Goal: Find specific page/section: Find specific page/section

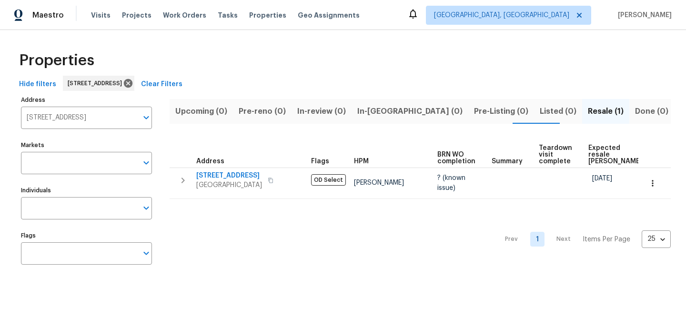
click at [186, 78] on button "Clear Filters" at bounding box center [161, 85] width 49 height 18
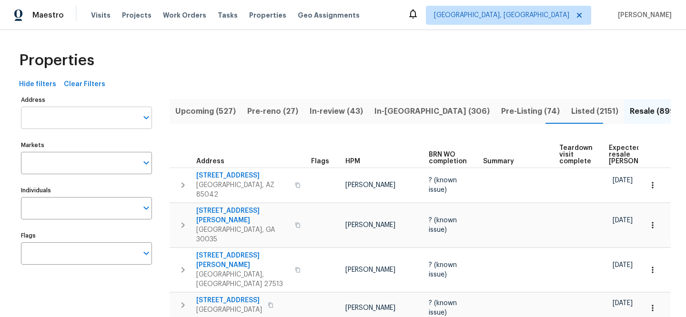
click at [99, 112] on input "Address" at bounding box center [79, 118] width 117 height 22
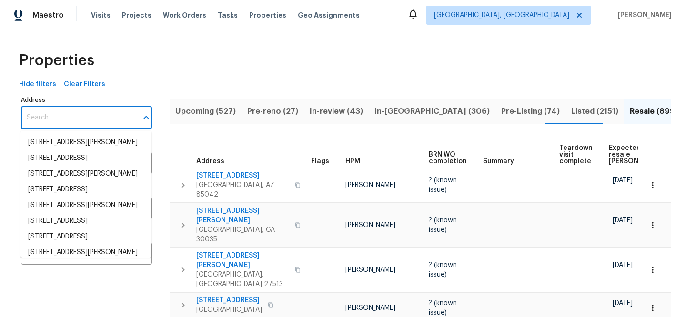
paste input "5850 S Park Blvd"
type input "5850 S Park Blvd"
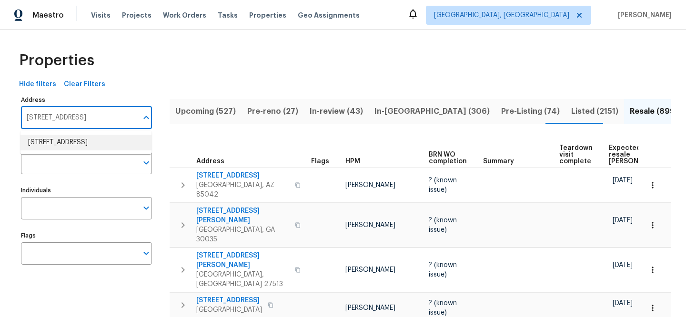
click at [120, 146] on li "5850 S Park Blvd Parma OH 44134" at bounding box center [85, 143] width 131 height 16
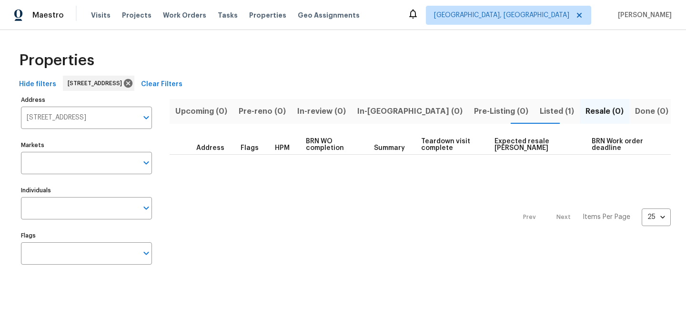
click at [540, 111] on span "Listed (1)" at bounding box center [557, 111] width 34 height 13
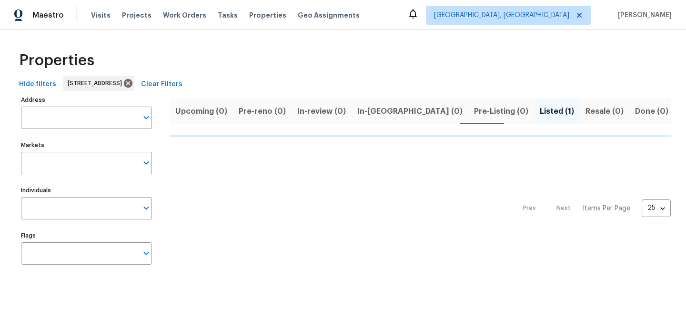
type input "5850 S Park Blvd Parma OH 44134"
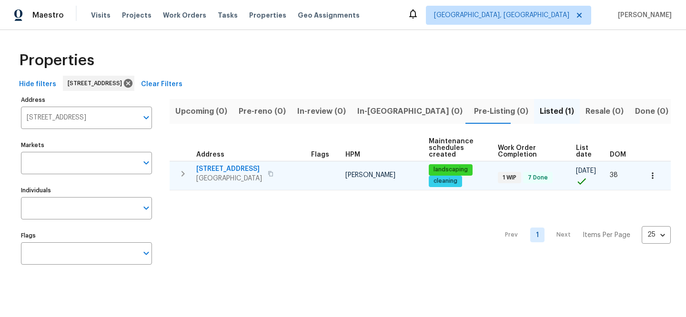
click at [227, 166] on span "5850 S Park Blvd" at bounding box center [229, 169] width 66 height 10
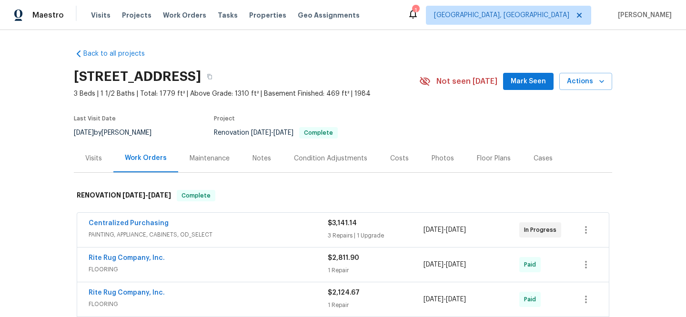
click at [210, 231] on span "PAINTING, APPLIANCE, CABINETS, OD_SELECT" at bounding box center [208, 235] width 239 height 10
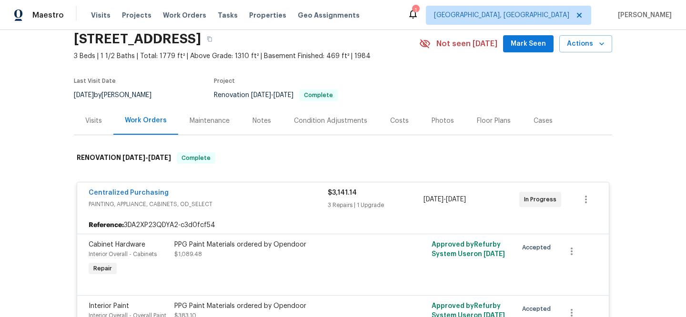
scroll to position [86, 0]
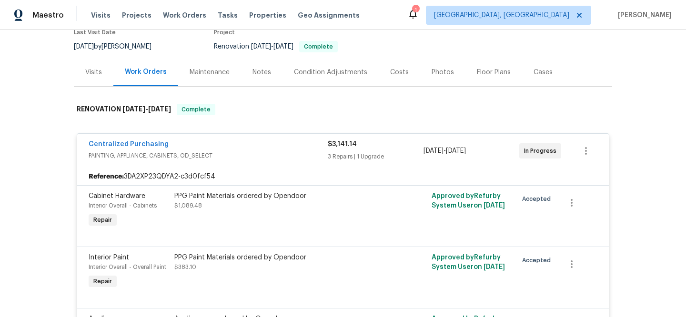
click at [262, 158] on span "PAINTING, APPLIANCE, CABINETS, OD_SELECT" at bounding box center [208, 156] width 239 height 10
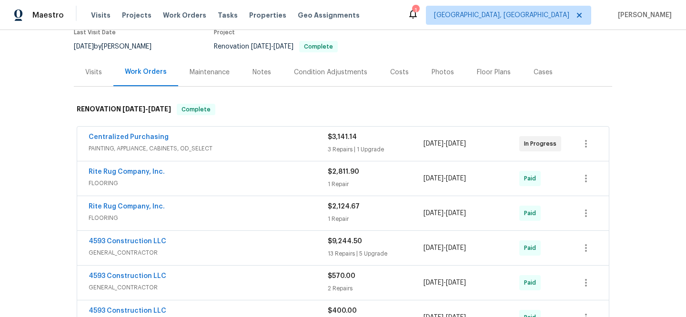
click at [91, 71] on div "Visits" at bounding box center [93, 73] width 17 height 10
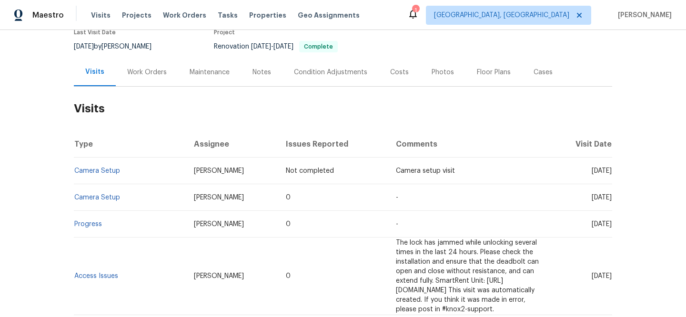
click at [132, 73] on div "Work Orders" at bounding box center [147, 73] width 40 height 10
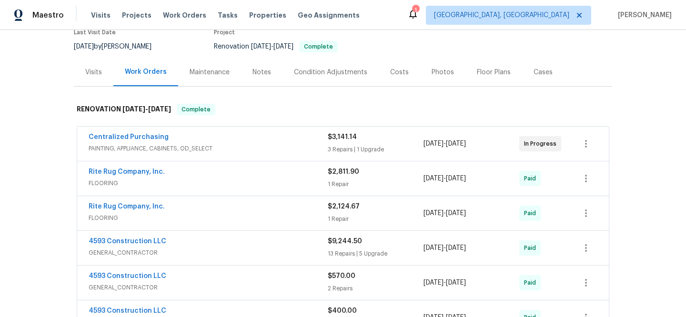
click at [92, 72] on div "Visits" at bounding box center [93, 73] width 17 height 10
